Goal: Task Accomplishment & Management: Use online tool/utility

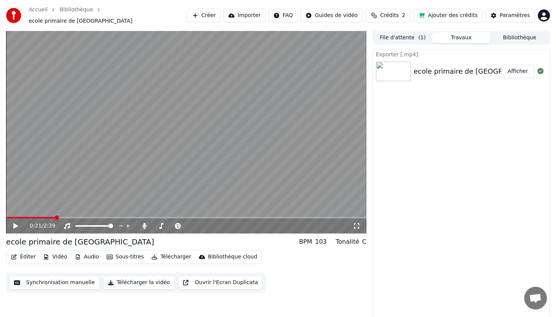
click at [64, 254] on button "Vidéo" at bounding box center [55, 257] width 30 height 11
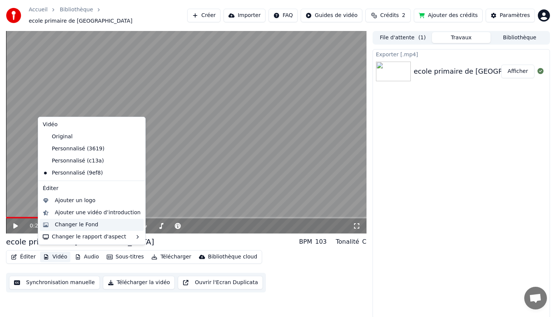
click at [89, 225] on div "Changer le Fond" at bounding box center [77, 225] width 44 height 8
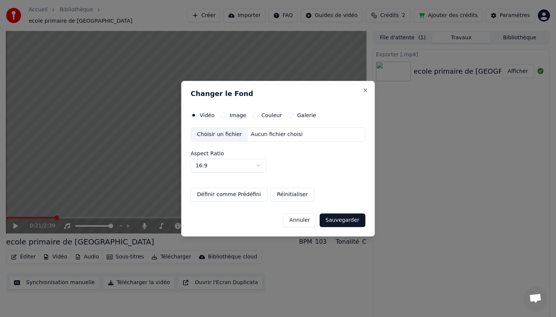
click at [219, 134] on div "Choisir un fichier" at bounding box center [219, 135] width 57 height 14
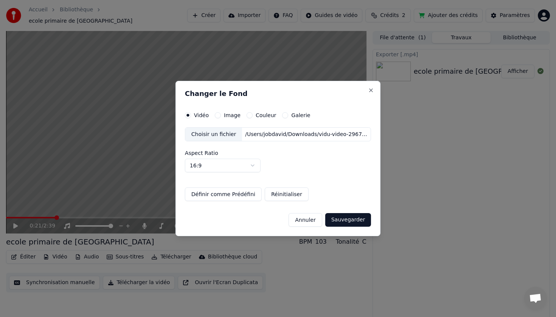
click at [347, 221] on button "Sauvegarder" at bounding box center [348, 220] width 46 height 14
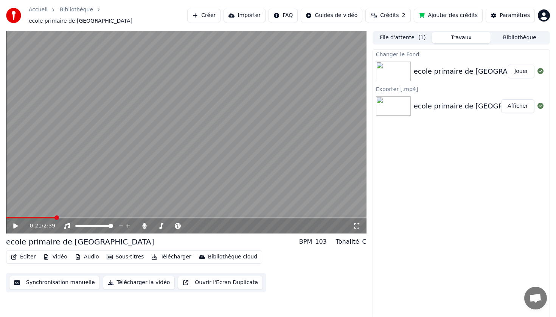
click at [514, 72] on button "Jouer" at bounding box center [521, 72] width 26 height 14
click at [17, 224] on icon at bounding box center [16, 226] width 4 height 5
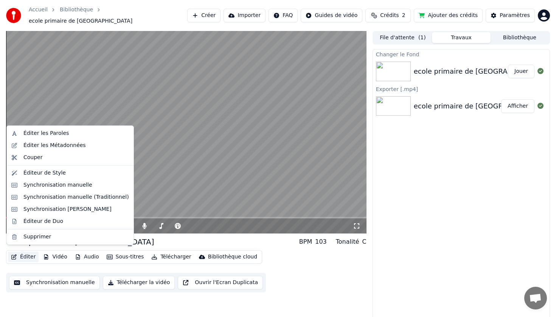
click at [26, 254] on button "Éditer" at bounding box center [23, 257] width 31 height 11
click at [56, 133] on div "Éditer les Paroles" at bounding box center [45, 134] width 45 height 8
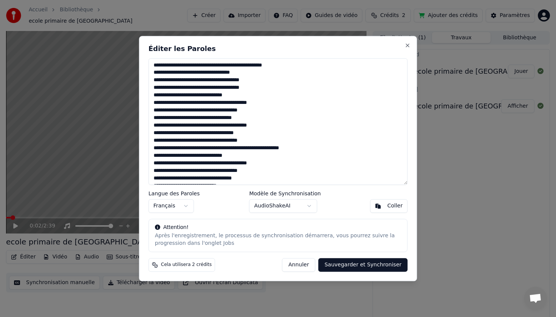
click at [306, 267] on button "Annuler" at bounding box center [298, 265] width 33 height 14
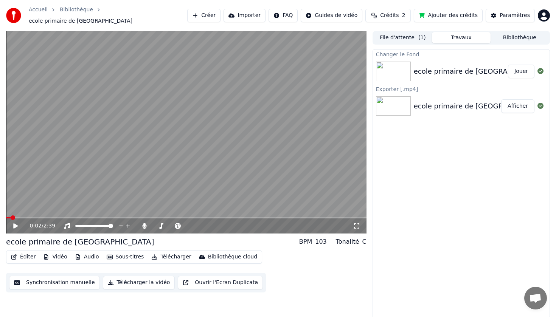
click at [11, 237] on div "ecole primaire de [GEOGRAPHIC_DATA]" at bounding box center [80, 242] width 148 height 11
click at [106, 77] on video at bounding box center [186, 132] width 361 height 203
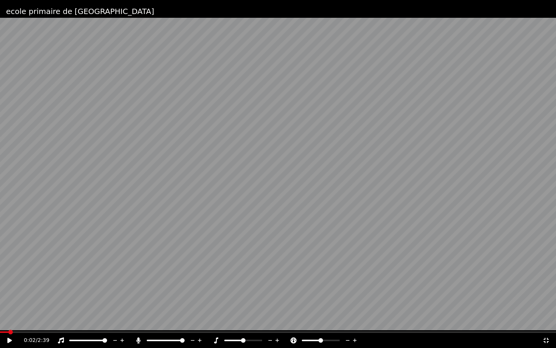
click at [183, 111] on video at bounding box center [278, 174] width 556 height 348
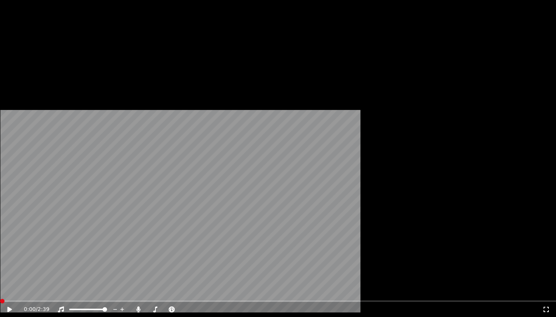
click at [0, 299] on span at bounding box center [2, 301] width 5 height 5
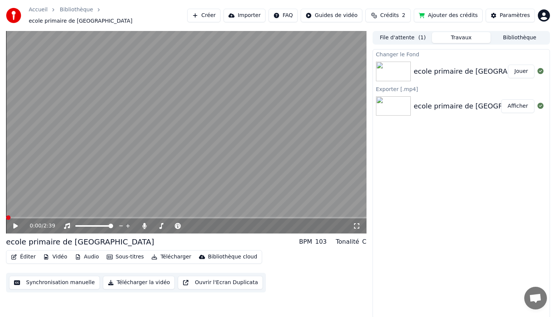
click at [13, 224] on icon at bounding box center [15, 226] width 5 height 5
click at [14, 224] on icon at bounding box center [16, 226] width 4 height 5
click at [26, 254] on button "Éditer" at bounding box center [23, 257] width 31 height 11
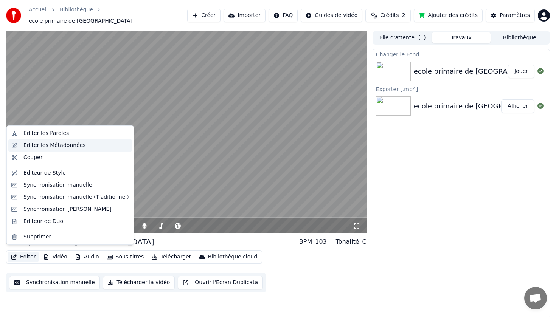
click at [53, 148] on div "Éditer les Métadonnées" at bounding box center [54, 146] width 62 height 8
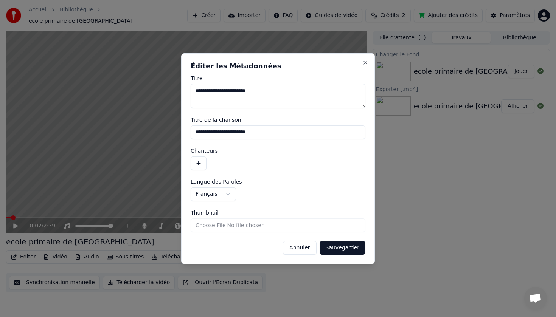
type textarea "**********"
drag, startPoint x: 199, startPoint y: 134, endPoint x: 193, endPoint y: 134, distance: 6.4
click at [193, 134] on input "**********" at bounding box center [278, 133] width 175 height 14
type input "**********"
click at [342, 251] on button "Sauvegarder" at bounding box center [343, 248] width 46 height 14
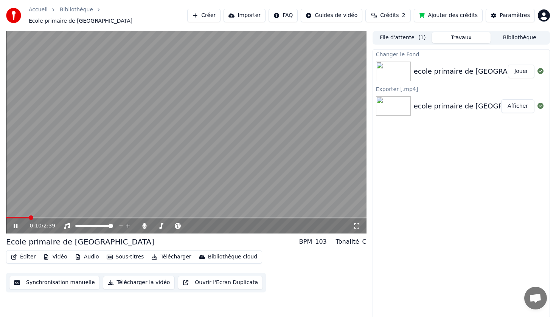
click at [14, 224] on icon at bounding box center [16, 226] width 4 height 5
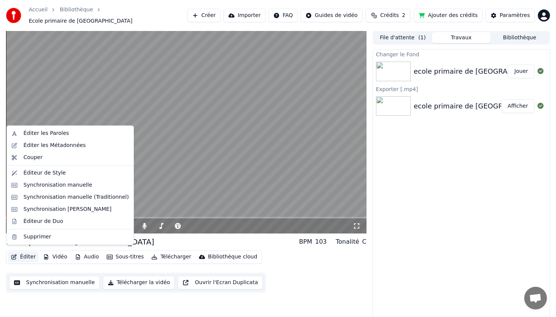
click at [27, 254] on button "Éditer" at bounding box center [23, 257] width 31 height 11
click at [65, 174] on div "Éditeur de Style" at bounding box center [76, 174] width 106 height 8
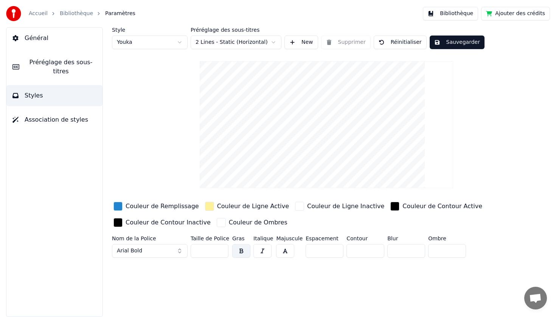
click at [72, 13] on link "Bibliothèque" at bounding box center [76, 14] width 33 height 8
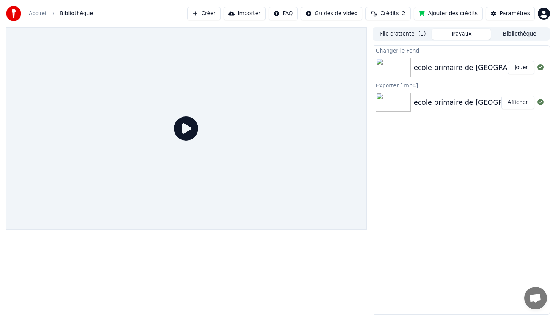
click at [188, 131] on icon at bounding box center [186, 129] width 24 height 24
click at [520, 68] on button "Jouer" at bounding box center [521, 68] width 26 height 14
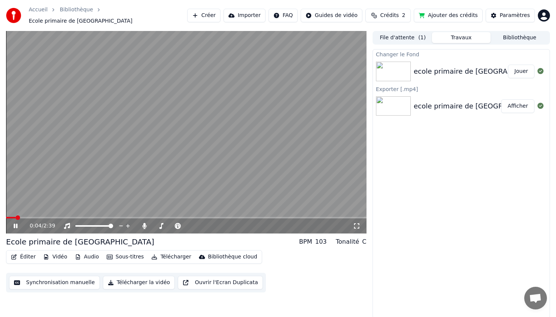
click at [18, 223] on icon at bounding box center [21, 226] width 18 height 6
click at [145, 281] on button "Télécharger la vidéo" at bounding box center [139, 283] width 72 height 14
